Goal: Task Accomplishment & Management: Complete application form

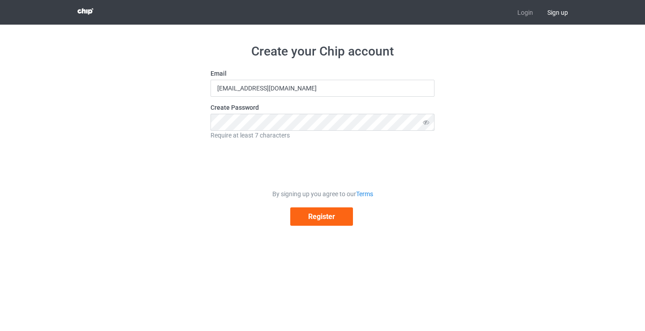
click at [558, 13] on span "Sign up" at bounding box center [557, 12] width 35 height 25
click at [327, 217] on button "Register" at bounding box center [321, 216] width 63 height 18
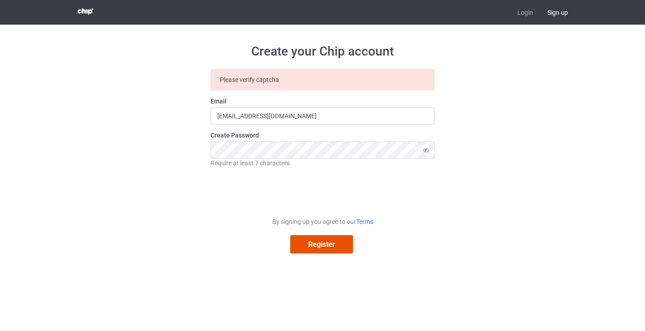
click at [313, 250] on button "Register" at bounding box center [321, 244] width 63 height 18
click at [190, 152] on div "Create your Chip account Please verify captcha Email [EMAIL_ADDRESS][DOMAIN_NAM…" at bounding box center [322, 149] width 505 height 248
type input "[EMAIL_ADDRESS][DOMAIN_NAME]"
click at [526, 13] on link "Login" at bounding box center [525, 12] width 30 height 25
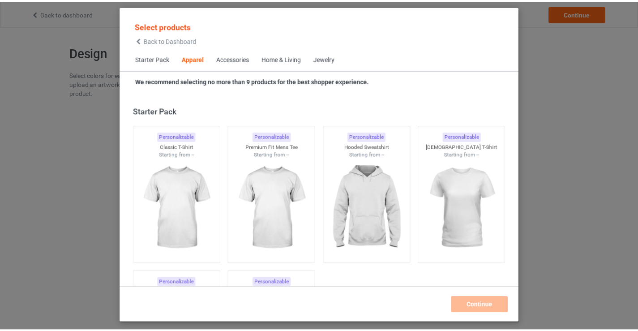
scroll to position [334, 0]
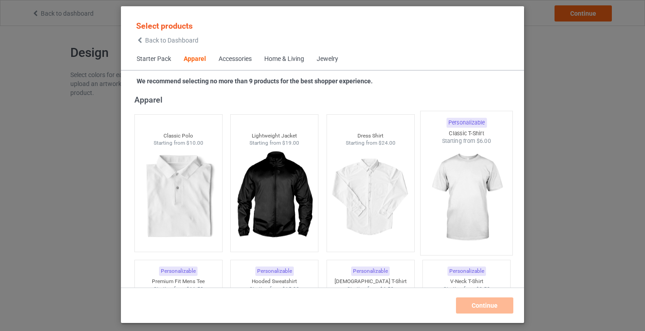
click at [457, 189] on img at bounding box center [467, 197] width 84 height 105
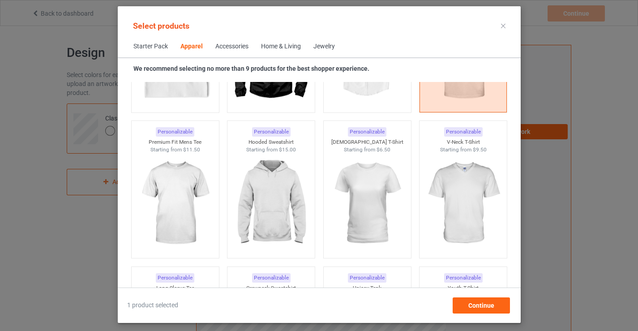
scroll to position [513, 0]
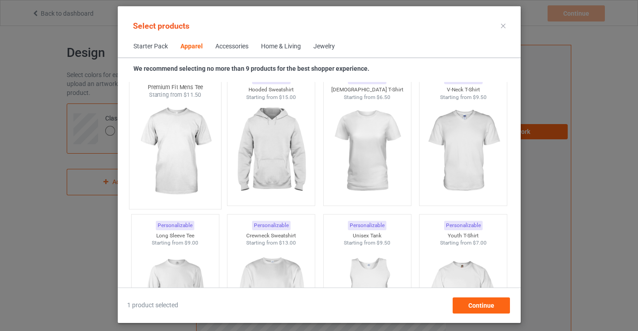
click at [169, 148] on img at bounding box center [175, 151] width 84 height 105
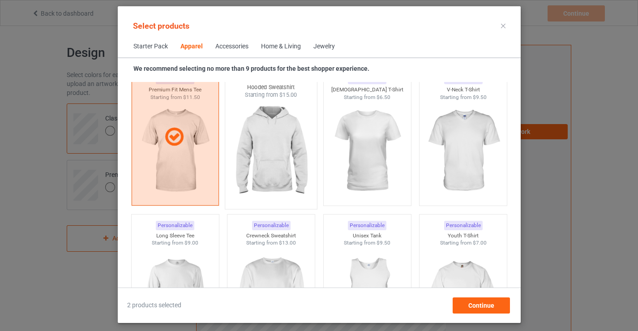
click at [260, 160] on img at bounding box center [271, 151] width 84 height 105
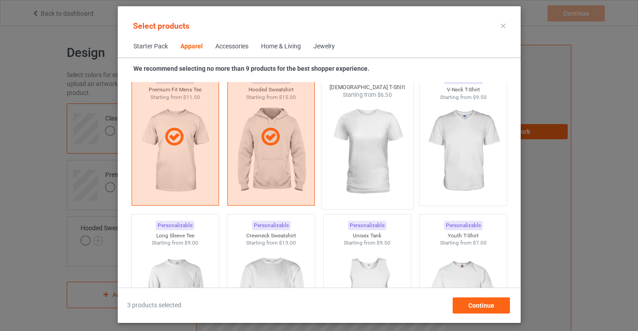
click at [367, 159] on img at bounding box center [367, 151] width 84 height 105
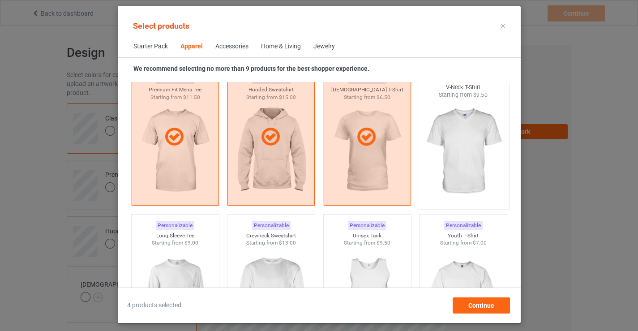
click at [453, 161] on img at bounding box center [463, 151] width 84 height 105
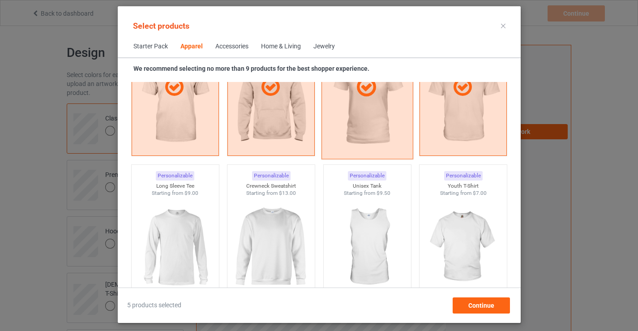
scroll to position [647, 0]
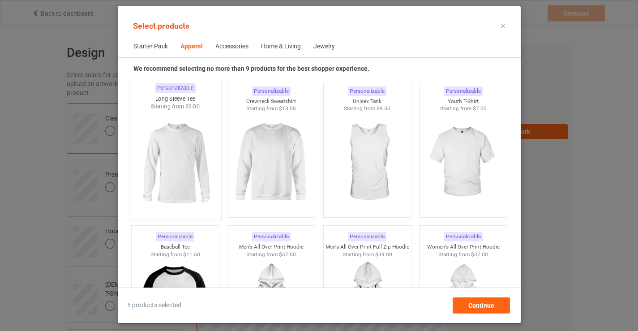
click at [170, 166] on img at bounding box center [175, 163] width 84 height 105
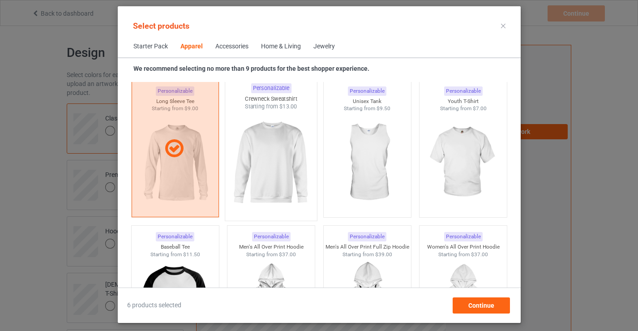
click at [271, 175] on img at bounding box center [271, 163] width 84 height 105
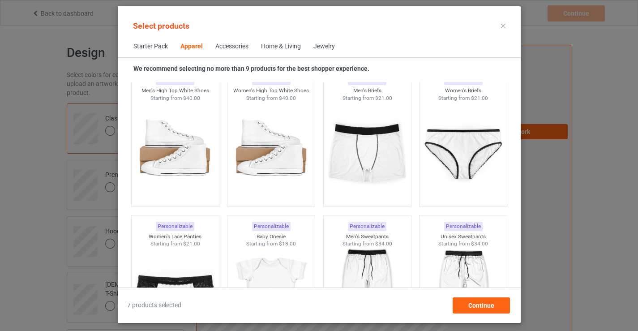
scroll to position [1230, 0]
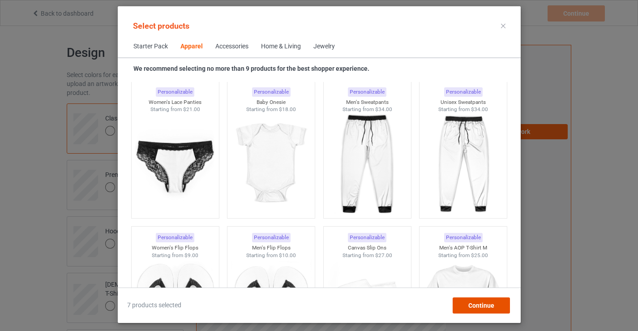
click at [490, 305] on span "Continue" at bounding box center [481, 305] width 26 height 7
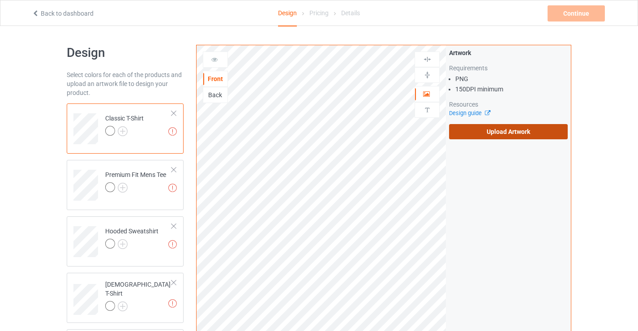
click at [477, 130] on label "Upload Artwork" at bounding box center [508, 131] width 119 height 15
click at [0, 0] on input "Upload Artwork" at bounding box center [0, 0] width 0 height 0
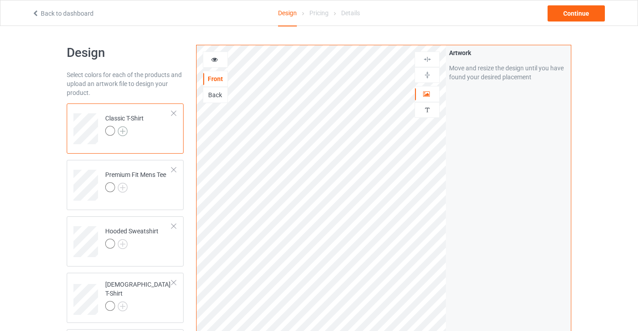
click at [122, 130] on img at bounding box center [123, 131] width 10 height 10
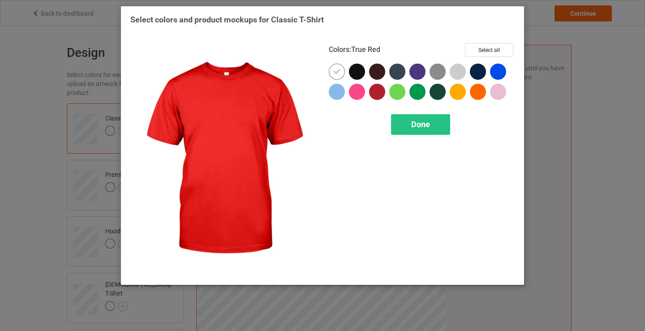
click at [380, 92] on div at bounding box center [377, 92] width 16 height 16
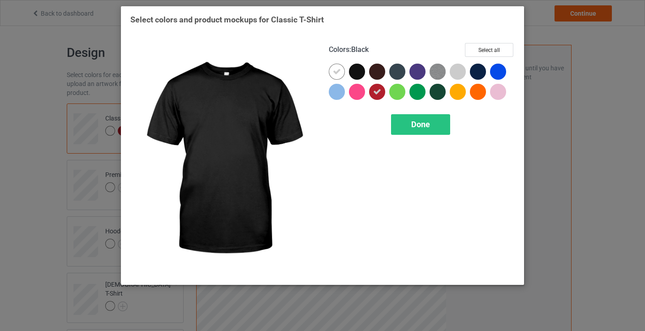
click at [355, 73] on div at bounding box center [357, 72] width 16 height 16
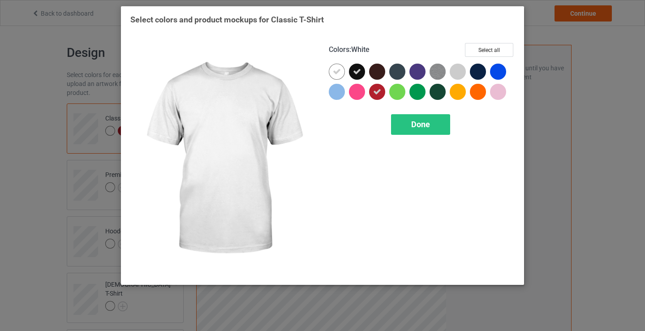
click at [340, 71] on icon at bounding box center [337, 72] width 8 height 8
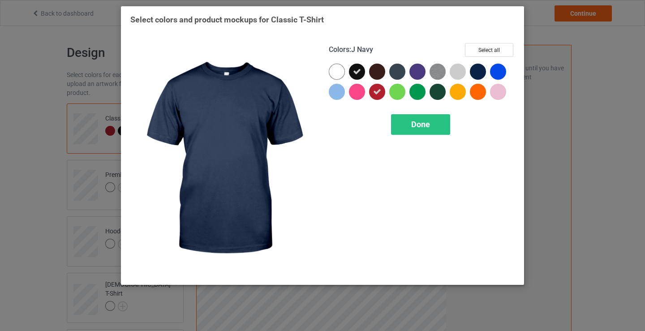
click at [479, 73] on div at bounding box center [478, 72] width 16 height 16
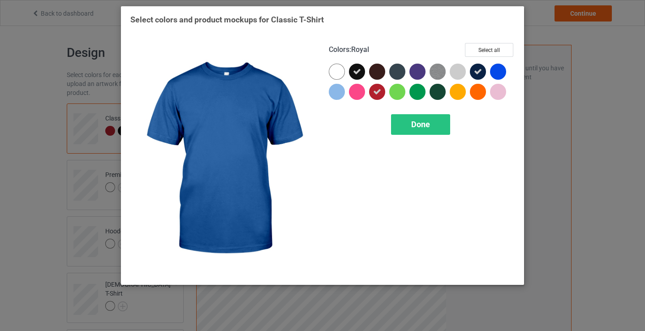
click at [500, 72] on div at bounding box center [498, 72] width 16 height 16
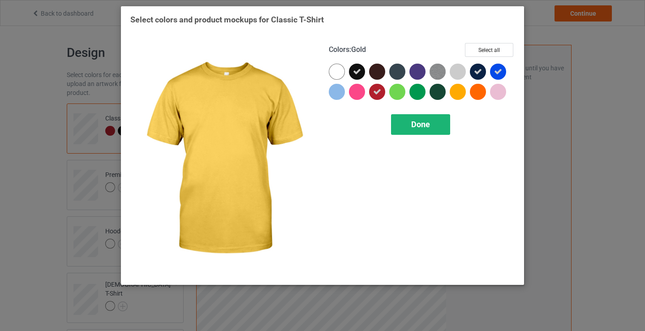
click at [430, 121] on span "Done" at bounding box center [420, 124] width 19 height 9
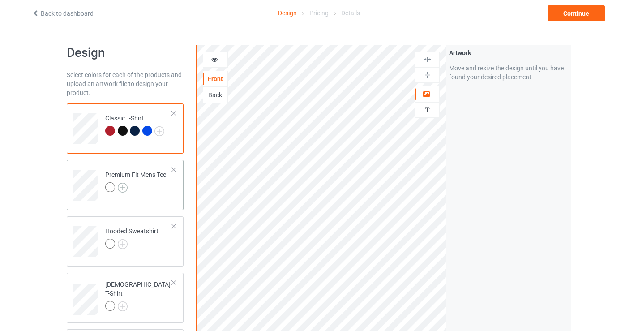
click at [122, 188] on img at bounding box center [123, 188] width 10 height 10
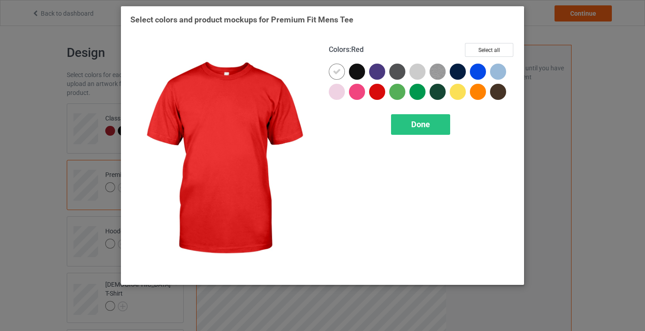
click at [379, 90] on div at bounding box center [377, 92] width 16 height 16
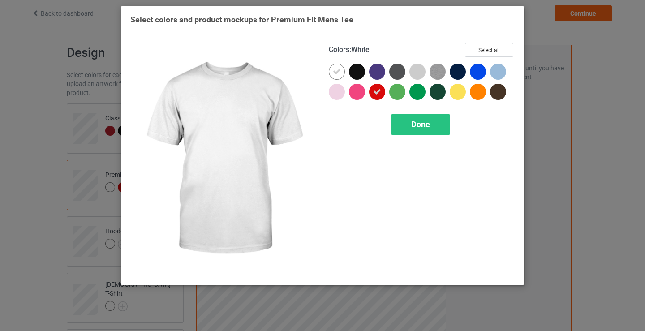
click at [340, 72] on icon at bounding box center [337, 72] width 8 height 8
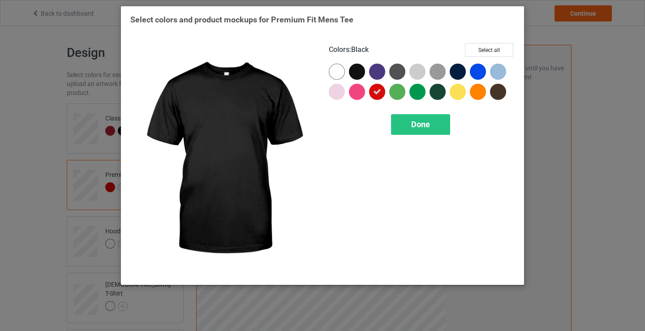
click at [353, 70] on div at bounding box center [357, 72] width 16 height 16
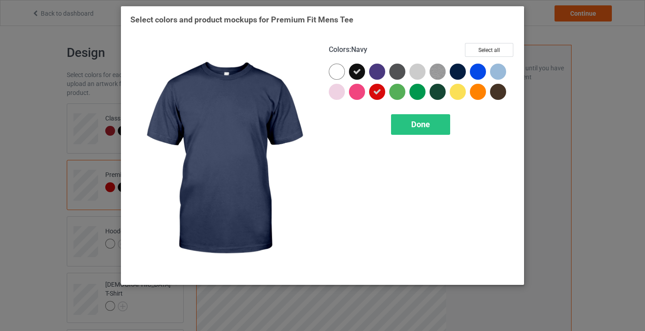
click at [456, 71] on div at bounding box center [458, 72] width 16 height 16
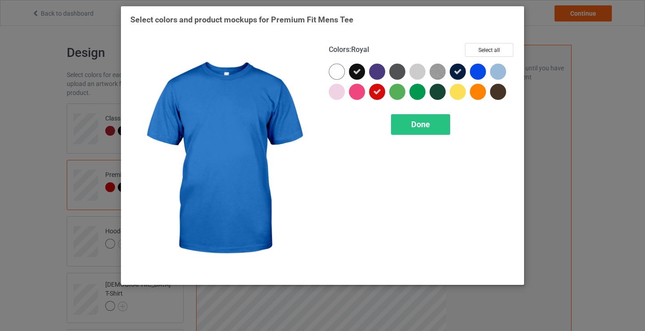
click at [474, 72] on div at bounding box center [478, 72] width 16 height 16
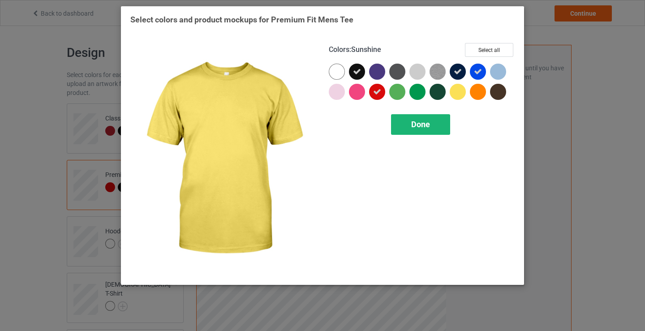
click at [433, 125] on div "Done" at bounding box center [420, 124] width 59 height 21
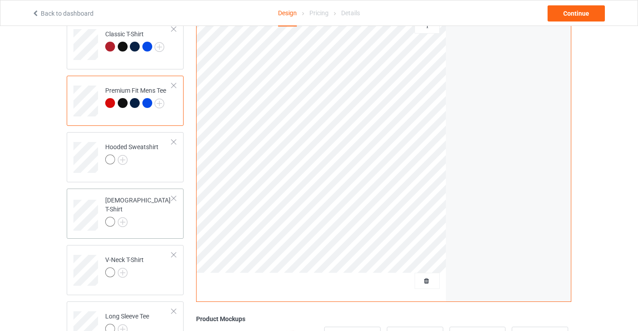
scroll to position [90, 0]
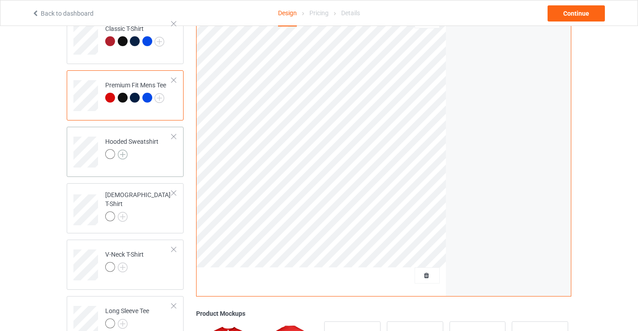
click at [120, 154] on img at bounding box center [123, 155] width 10 height 10
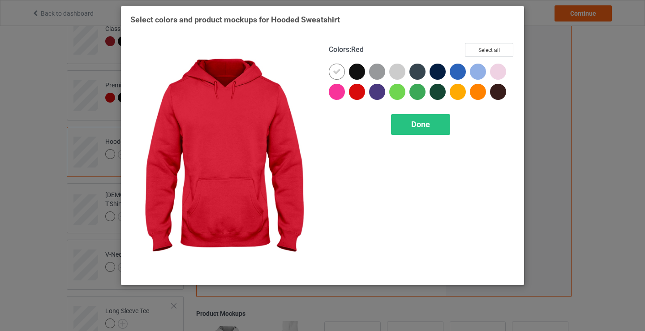
click at [355, 94] on div at bounding box center [357, 92] width 16 height 16
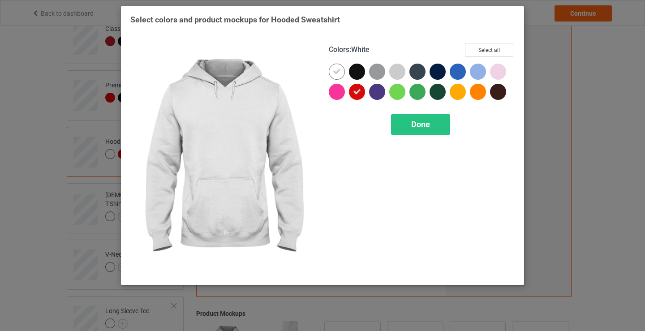
click at [340, 71] on icon at bounding box center [337, 72] width 8 height 8
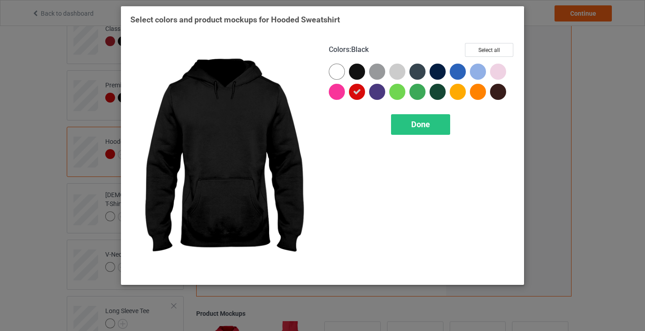
click at [355, 69] on div at bounding box center [357, 72] width 16 height 16
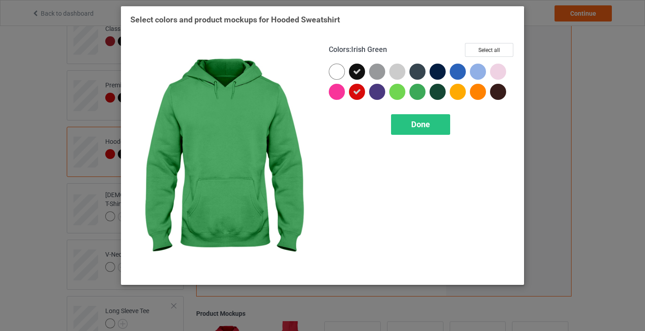
click at [416, 94] on div at bounding box center [417, 92] width 16 height 16
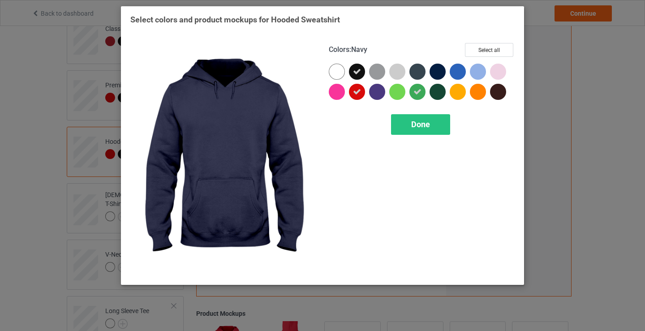
click at [436, 70] on div at bounding box center [438, 72] width 16 height 16
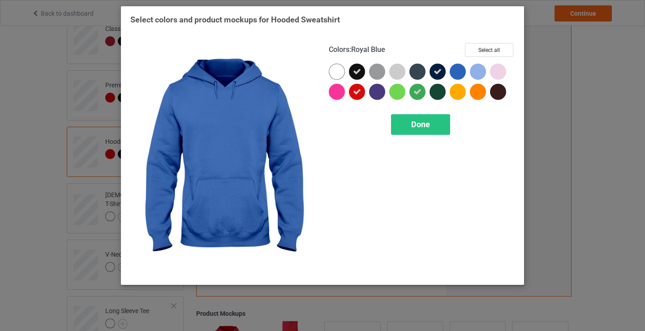
click at [453, 69] on div at bounding box center [458, 72] width 16 height 16
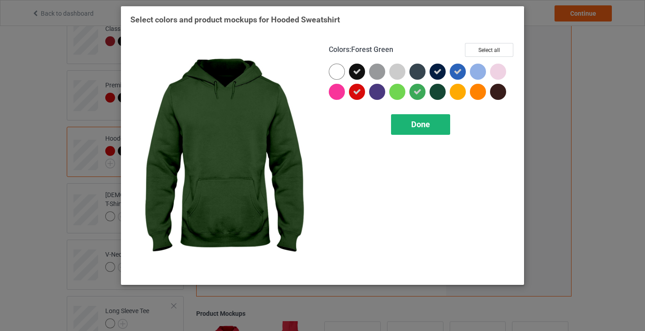
click at [426, 128] on span "Done" at bounding box center [420, 124] width 19 height 9
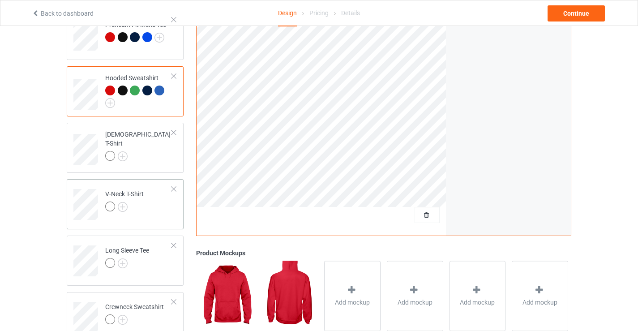
scroll to position [179, 0]
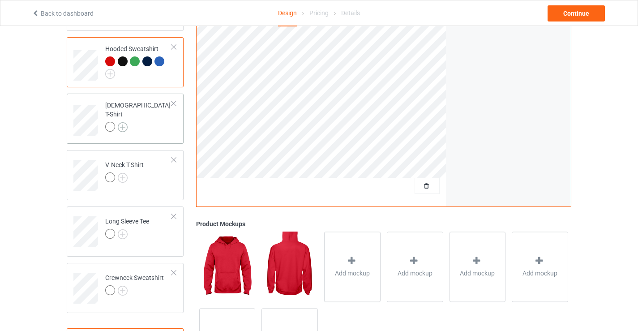
click at [124, 122] on img at bounding box center [123, 127] width 10 height 10
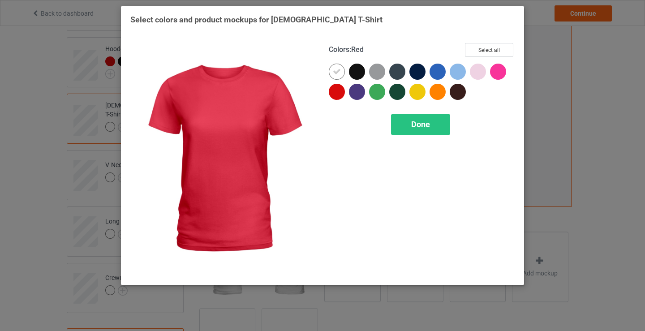
click at [335, 90] on div at bounding box center [337, 92] width 16 height 16
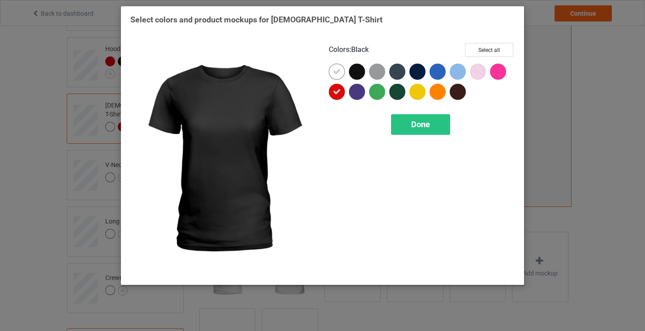
click at [351, 70] on div at bounding box center [357, 72] width 16 height 16
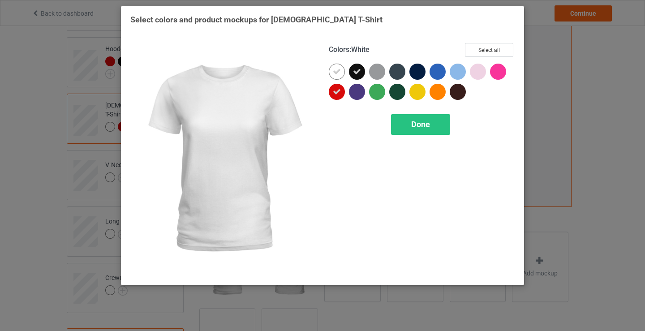
click at [334, 72] on icon at bounding box center [337, 72] width 8 height 8
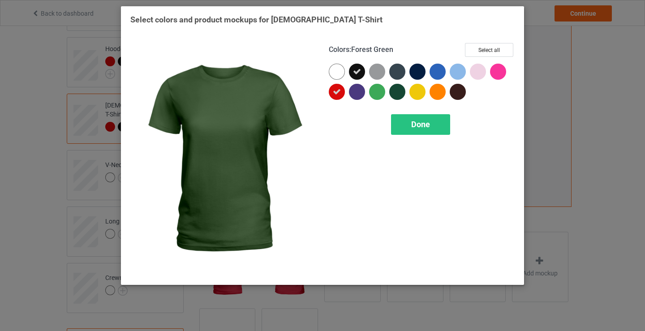
click at [393, 86] on div at bounding box center [397, 92] width 16 height 16
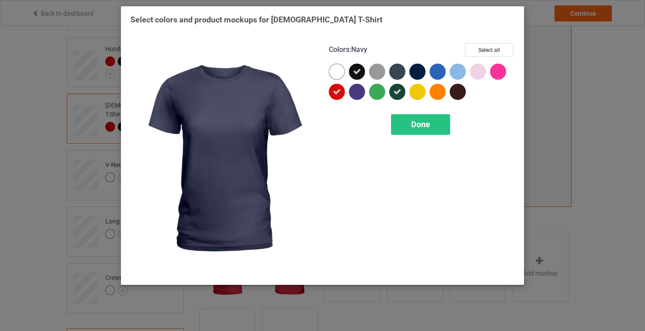
click at [416, 75] on div at bounding box center [417, 72] width 16 height 16
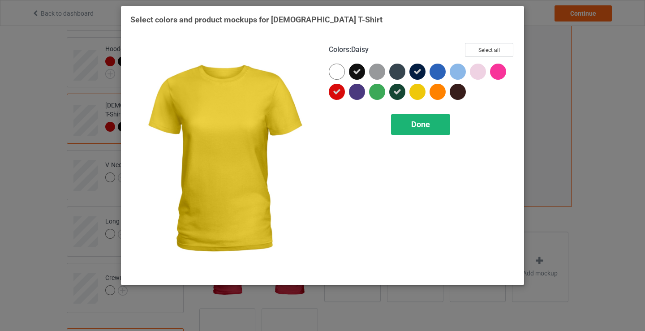
click at [416, 120] on span "Done" at bounding box center [420, 124] width 19 height 9
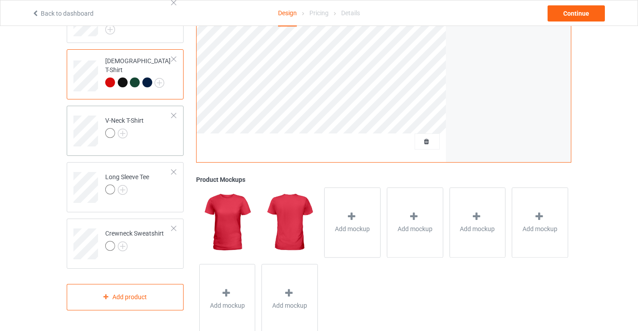
scroll to position [224, 0]
click at [123, 132] on img at bounding box center [123, 133] width 10 height 10
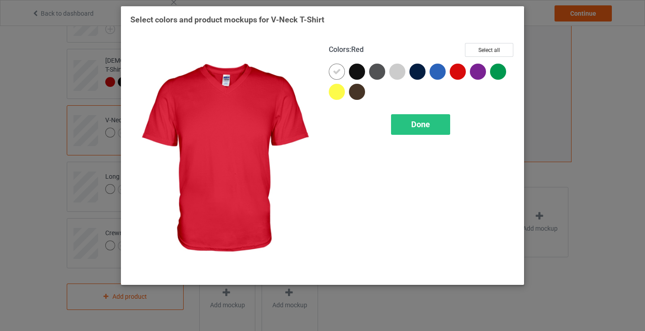
click at [458, 73] on div at bounding box center [458, 72] width 16 height 16
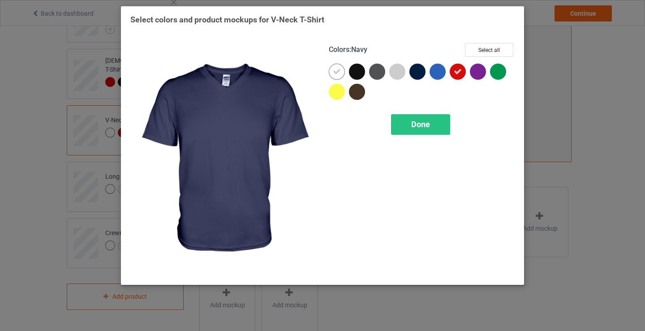
click at [418, 73] on div at bounding box center [417, 72] width 16 height 16
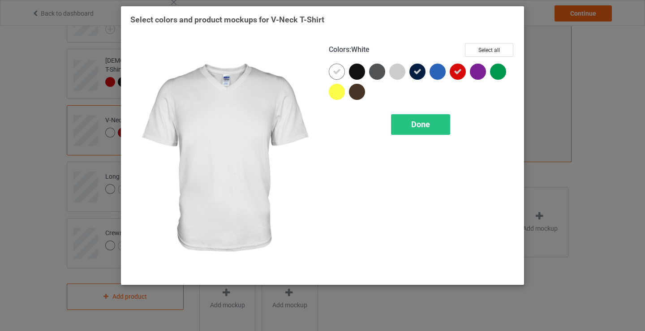
click at [337, 72] on icon at bounding box center [337, 72] width 8 height 8
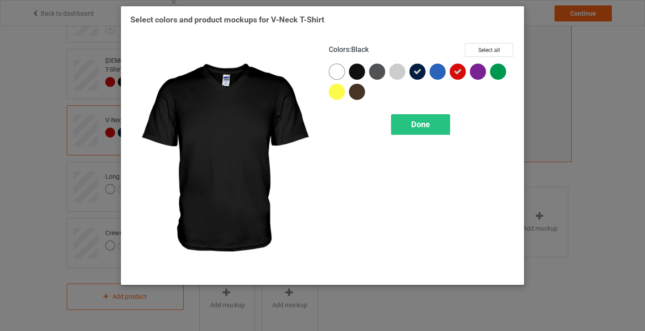
click at [355, 72] on div at bounding box center [357, 72] width 16 height 16
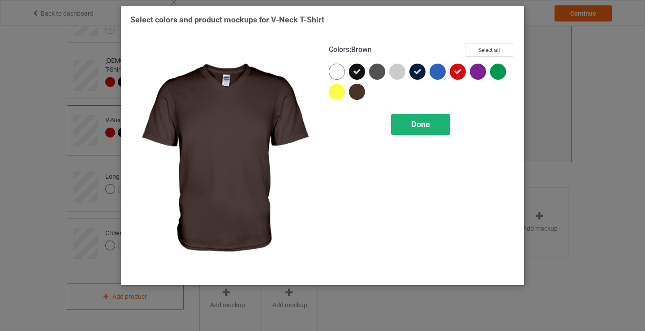
click at [420, 127] on span "Done" at bounding box center [420, 124] width 19 height 9
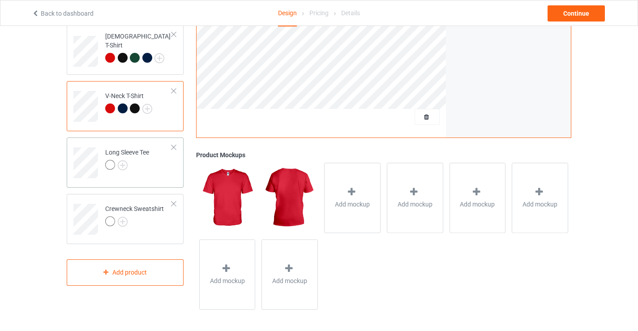
scroll to position [250, 0]
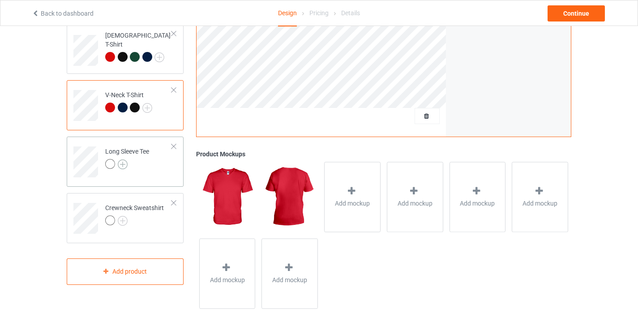
click at [122, 163] on img at bounding box center [123, 164] width 10 height 10
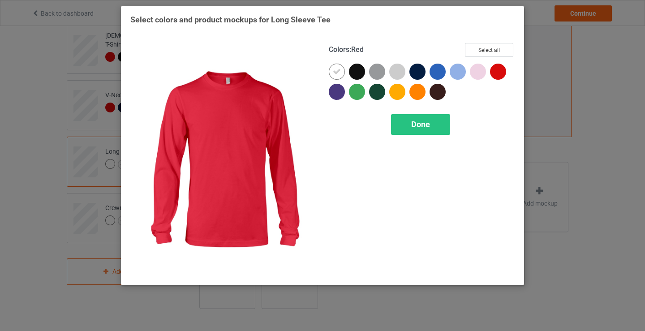
click at [497, 69] on div at bounding box center [498, 72] width 16 height 16
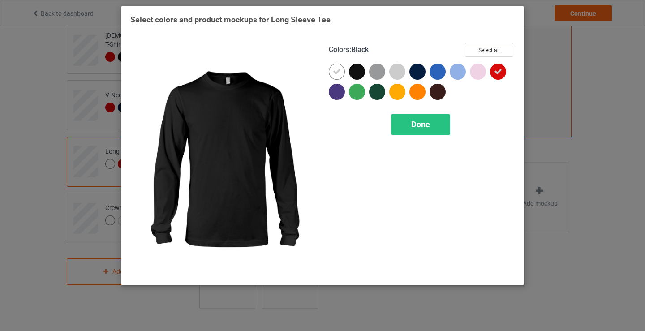
click at [357, 74] on div at bounding box center [357, 72] width 16 height 16
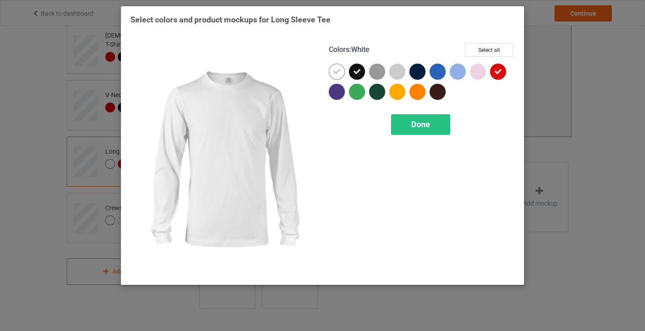
click at [338, 73] on icon at bounding box center [337, 72] width 8 height 8
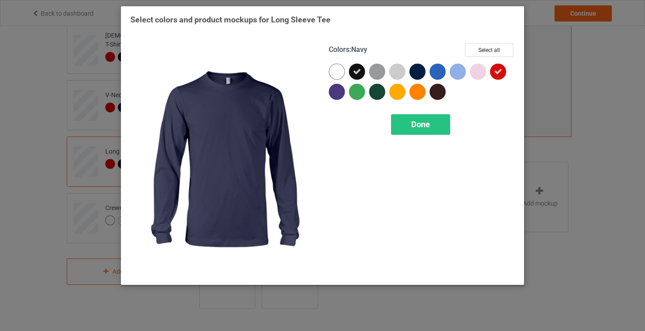
click at [417, 72] on div at bounding box center [417, 72] width 16 height 16
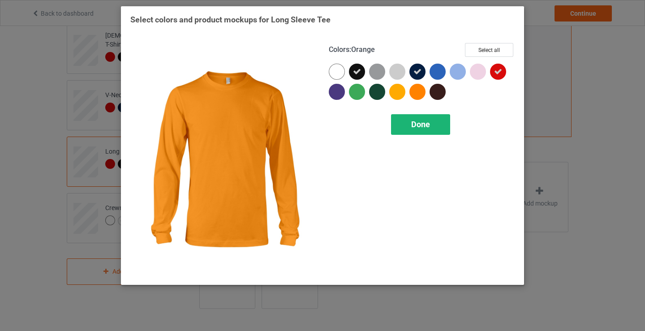
click at [418, 125] on span "Done" at bounding box center [420, 124] width 19 height 9
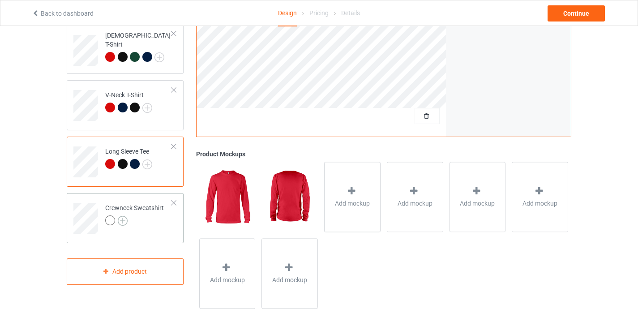
click at [124, 220] on img at bounding box center [123, 221] width 10 height 10
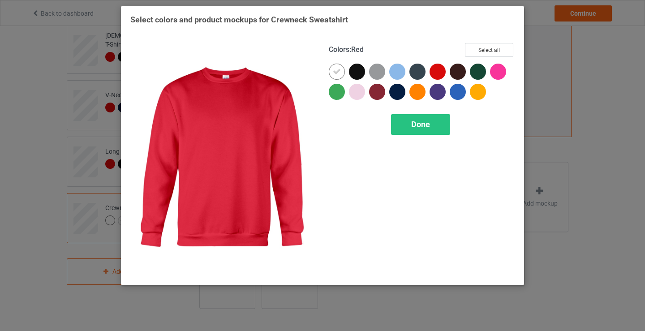
click at [438, 68] on div at bounding box center [438, 72] width 16 height 16
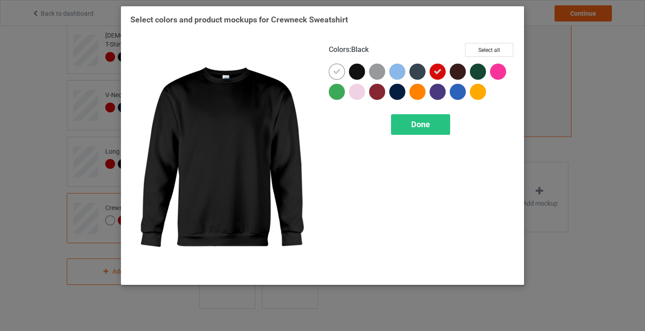
click at [358, 72] on div at bounding box center [357, 72] width 16 height 16
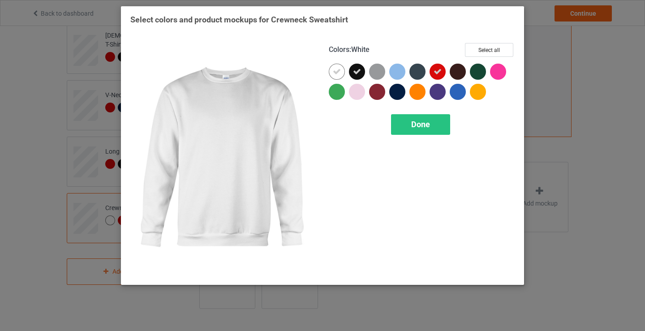
click at [340, 71] on icon at bounding box center [337, 72] width 8 height 8
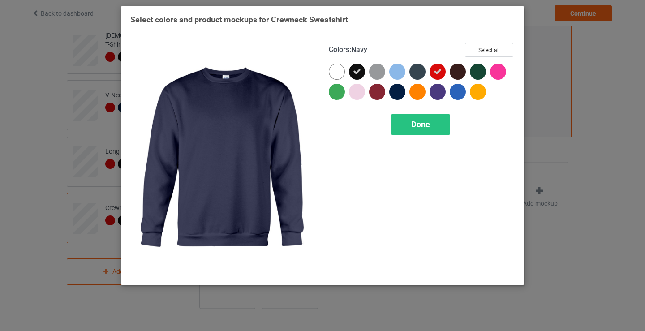
click at [394, 92] on div at bounding box center [397, 92] width 16 height 16
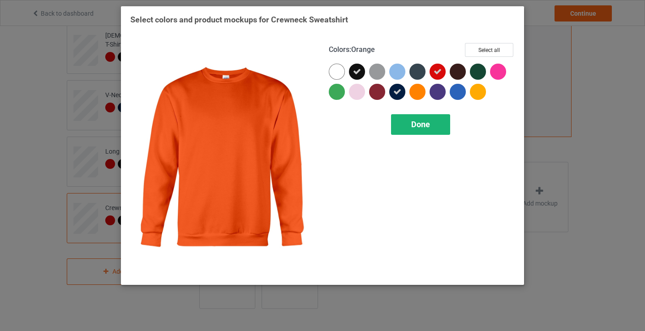
click at [407, 125] on div "Done" at bounding box center [420, 124] width 59 height 21
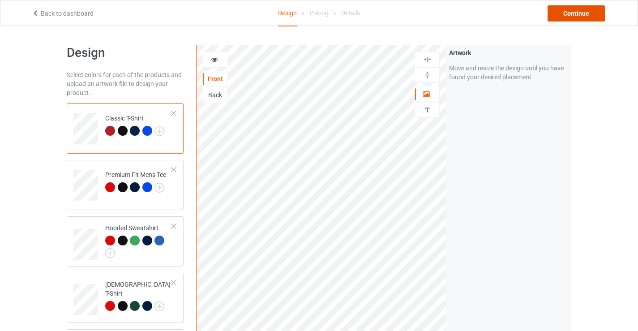
click at [578, 14] on div "Continue" at bounding box center [576, 13] width 57 height 16
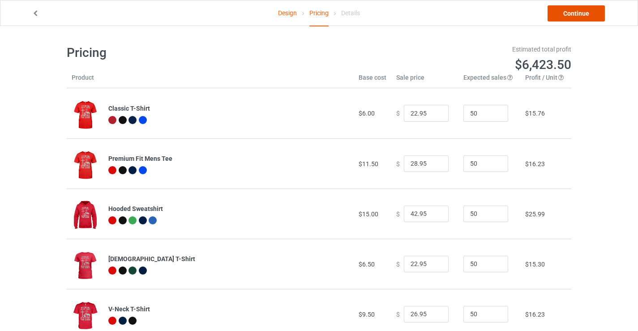
click at [588, 12] on link "Continue" at bounding box center [576, 13] width 57 height 16
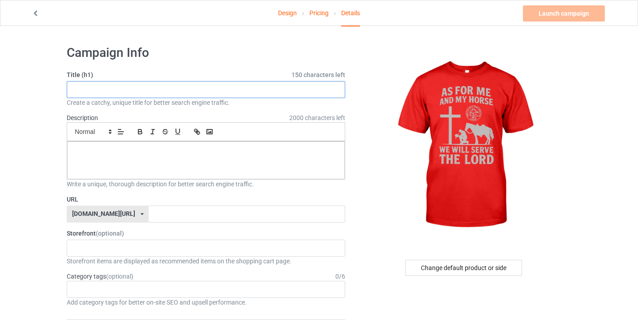
click at [93, 85] on input "text" at bounding box center [206, 89] width 279 height 17
paste input "B"
drag, startPoint x: 73, startPoint y: 85, endPoint x: 57, endPoint y: 88, distance: 16.1
drag, startPoint x: 86, startPoint y: 89, endPoint x: 53, endPoint y: 91, distance: 33.2
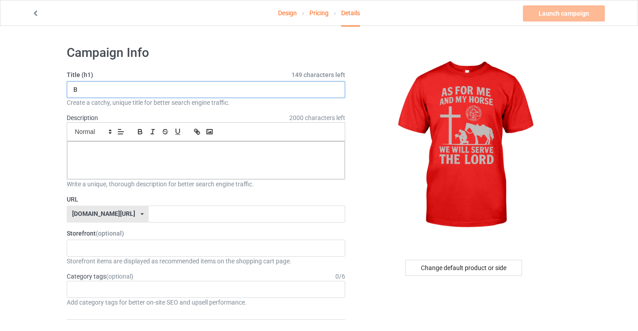
paste input "As For Me And My Horse T Shirrt"
drag, startPoint x: 175, startPoint y: 88, endPoint x: 50, endPoint y: 90, distance: 125.5
type input "As For Me And My Horse T Shirt"
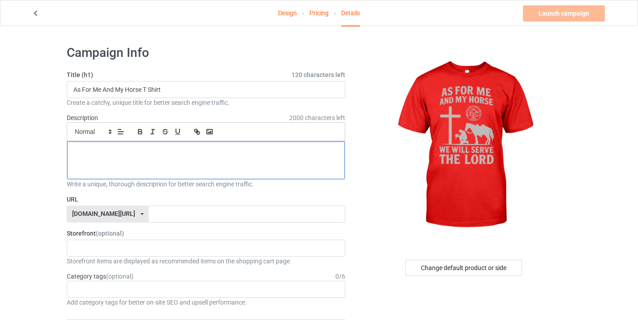
click at [156, 162] on div at bounding box center [206, 161] width 278 height 38
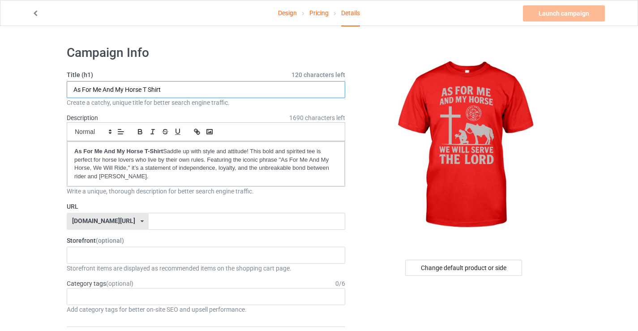
drag, startPoint x: 157, startPoint y: 90, endPoint x: 48, endPoint y: 95, distance: 109.0
click at [152, 220] on input "text" at bounding box center [247, 221] width 196 height 17
paste input "aS fOR mE aND mY hORSE t sHIRT"
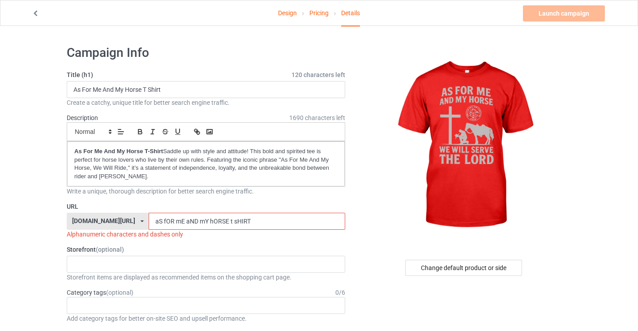
click at [210, 217] on input "aS fOR mE aND mY hORSE t sHIRT" at bounding box center [247, 221] width 196 height 17
drag, startPoint x: 232, startPoint y: 220, endPoint x: 120, endPoint y: 221, distance: 112.5
click at [120, 221] on div "teechip.com/ teechip.com/ 587d0d41cee36fd012c64a69 aS fOR mE aND mY hORSE t-sHI…" at bounding box center [206, 221] width 279 height 17
paste input "s for me and my horse t shirt"
click at [200, 221] on input "as for me and my horse t shirt" at bounding box center [247, 221] width 196 height 17
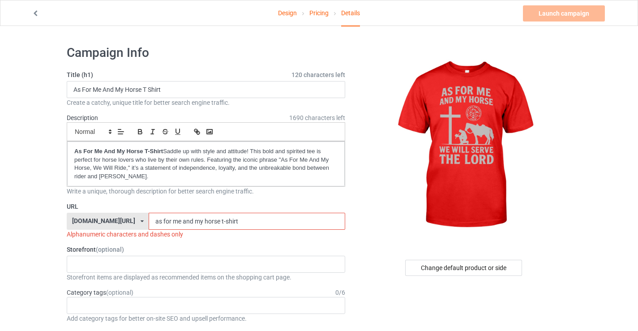
click at [197, 220] on input "as for me and my horse t-shirt" at bounding box center [247, 221] width 196 height 17
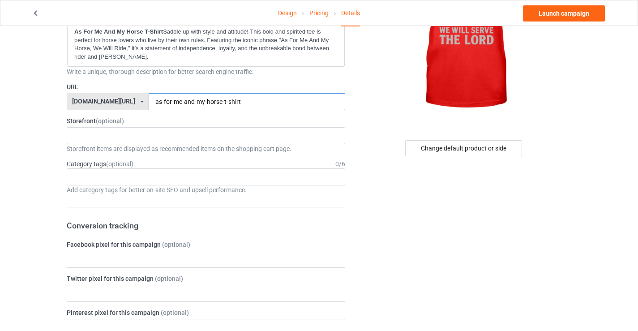
scroll to position [45, 0]
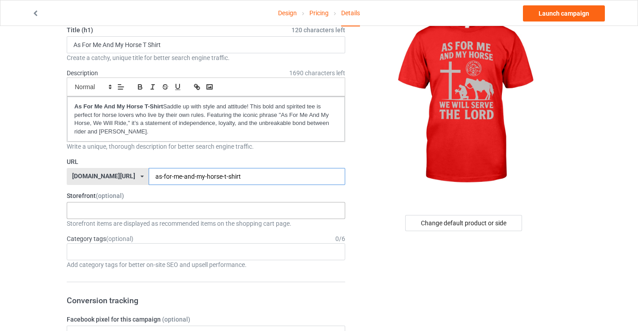
type input "as-for-me-and-my-horse-t-shirt"
click at [112, 215] on div "I Still Own You T Shirt 61745313ae5e78002e636865" at bounding box center [206, 210] width 279 height 17
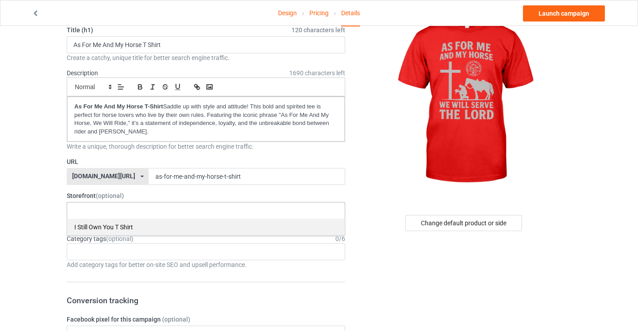
click at [97, 227] on div "I Still Own You T Shirt" at bounding box center [206, 227] width 278 height 17
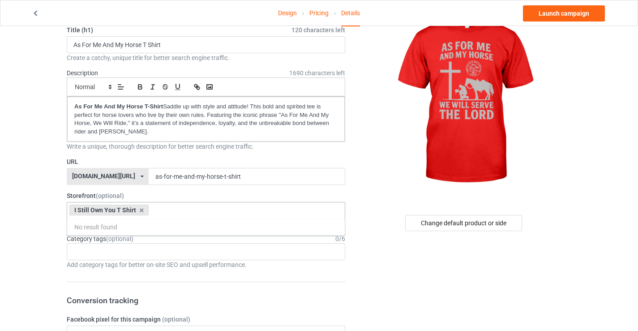
click at [160, 212] on input "text" at bounding box center [158, 211] width 14 height 8
click at [168, 212] on div "I Still Own You T Shirt No result found 61745313ae5e78002e636865" at bounding box center [206, 210] width 279 height 17
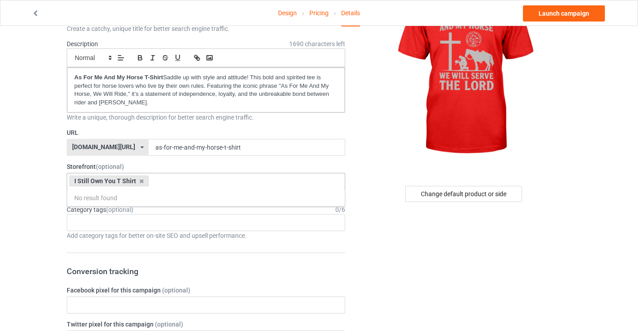
scroll to position [90, 0]
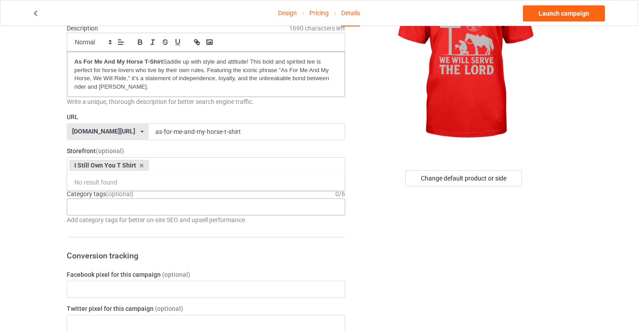
click at [114, 207] on div "Age > 1-19 > 1 Age > 1-12 Months > 1 Month Age > 1-12 Months Age > 1-19 Age > 1…" at bounding box center [206, 206] width 279 height 17
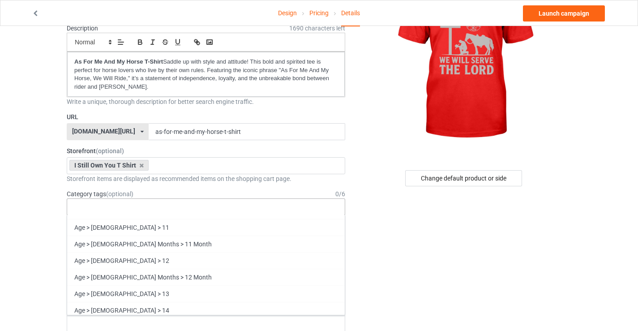
scroll to position [0, 0]
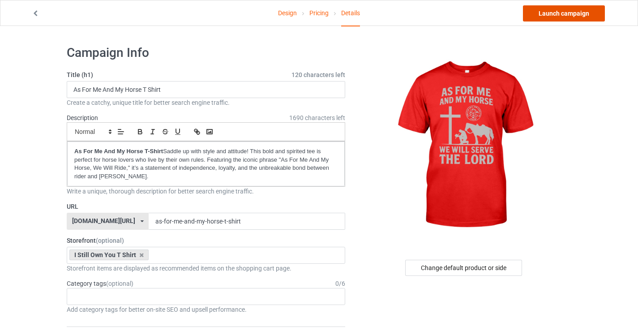
click at [553, 13] on link "Launch campaign" at bounding box center [564, 13] width 82 height 16
